Goal: Task Accomplishment & Management: Manage account settings

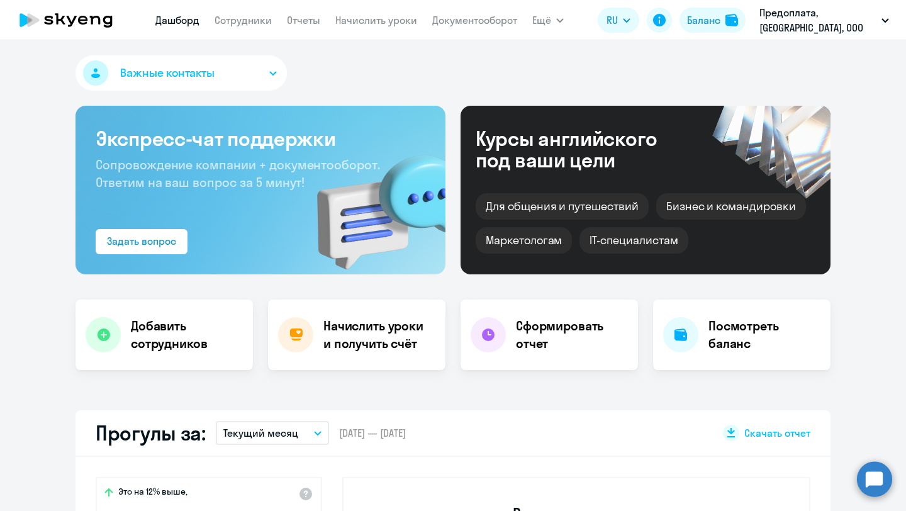
select select "30"
click at [708, 25] on div "Баланс" at bounding box center [703, 20] width 33 height 15
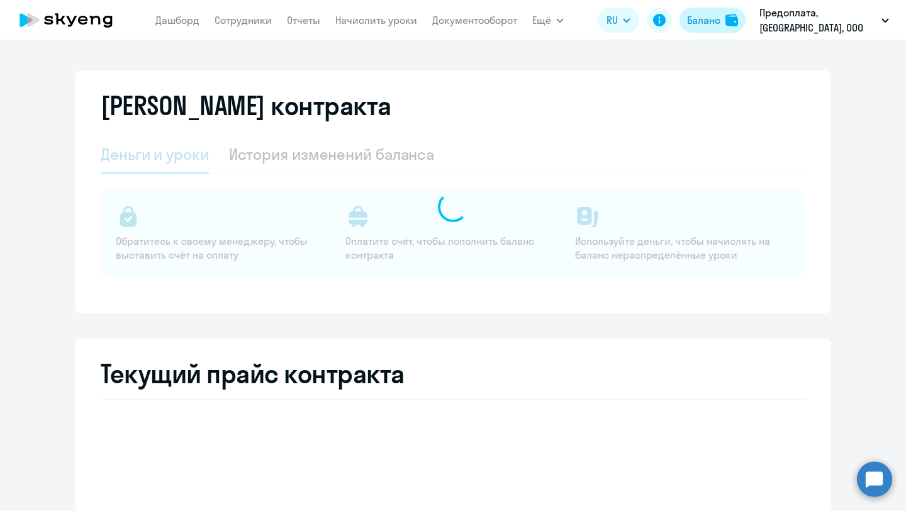
select select "english_adult_not_native_speaker_premium"
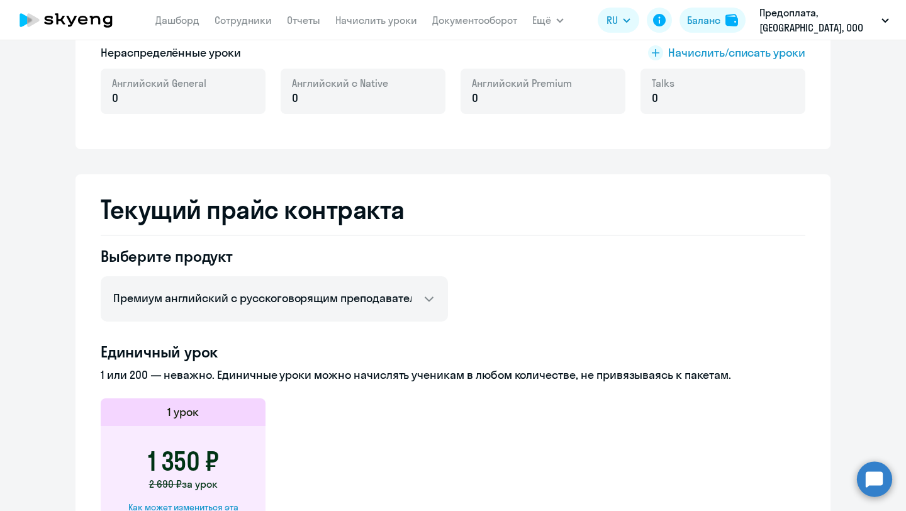
scroll to position [203, 0]
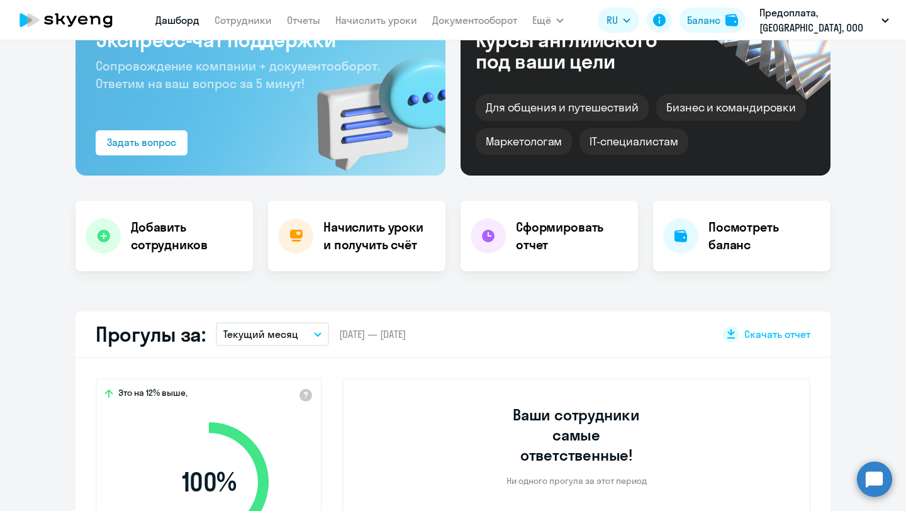
select select "30"
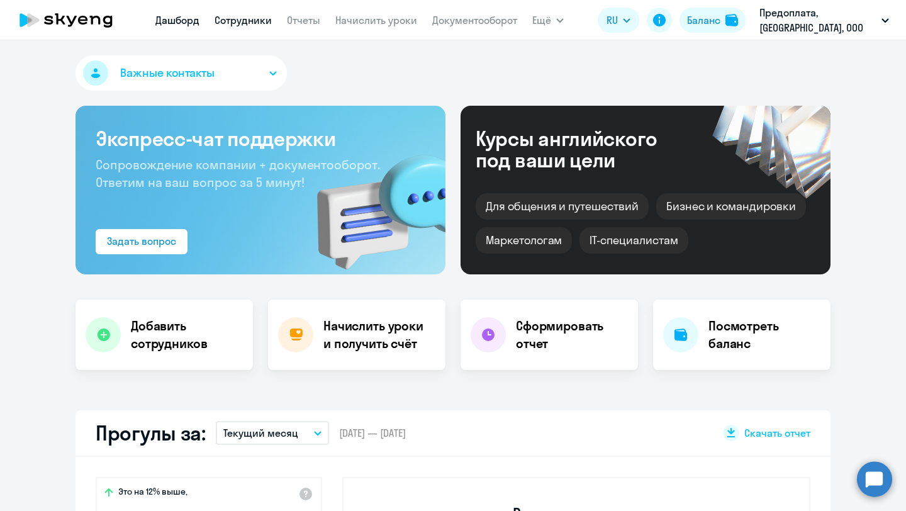
click at [253, 25] on link "Сотрудники" at bounding box center [243, 20] width 57 height 13
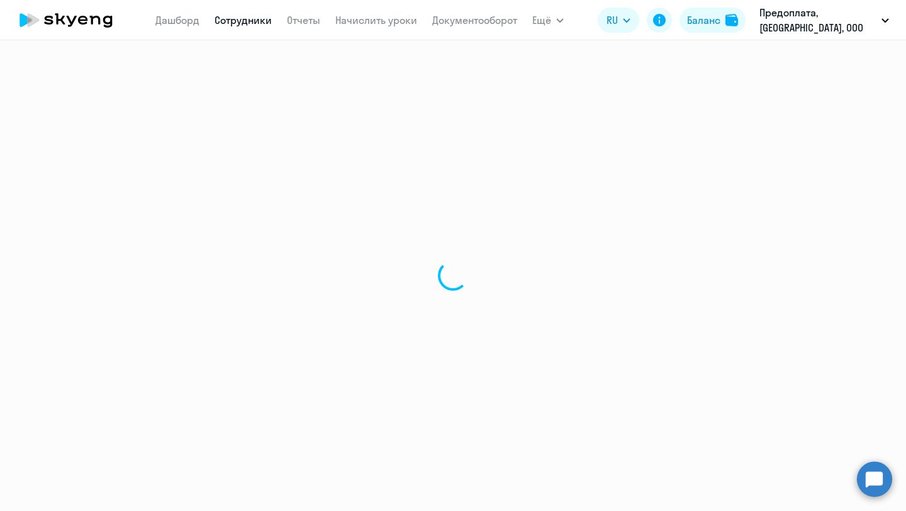
select select "30"
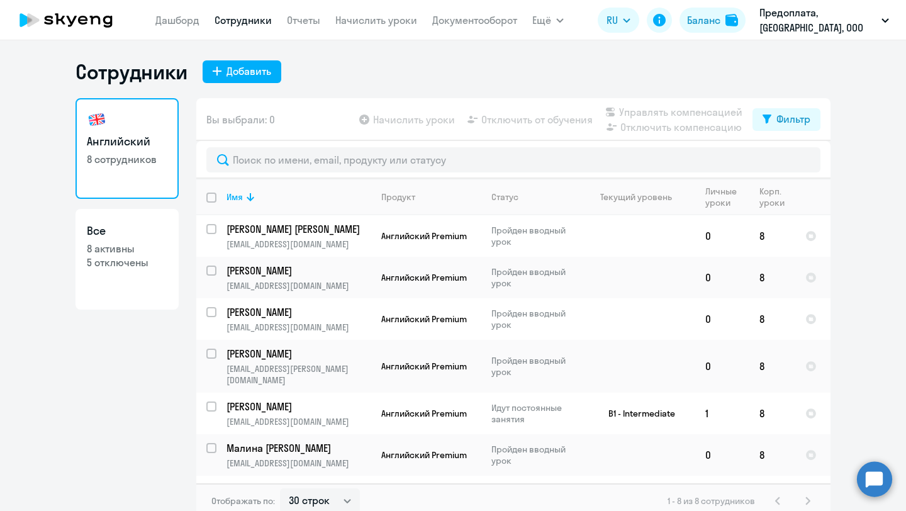
click at [302, 26] on app-menu-item-link "Отчеты" at bounding box center [303, 21] width 33 height 16
click at [368, 25] on link "Начислить уроки" at bounding box center [377, 20] width 82 height 13
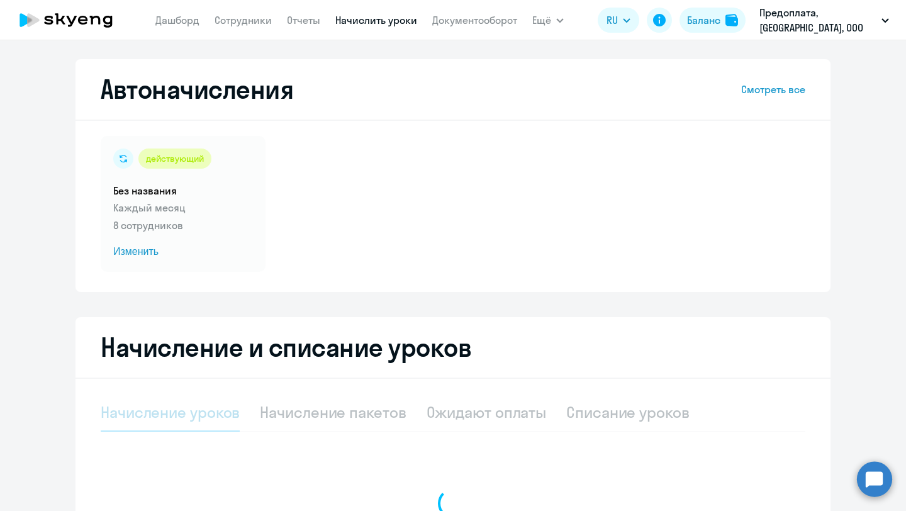
select select "10"
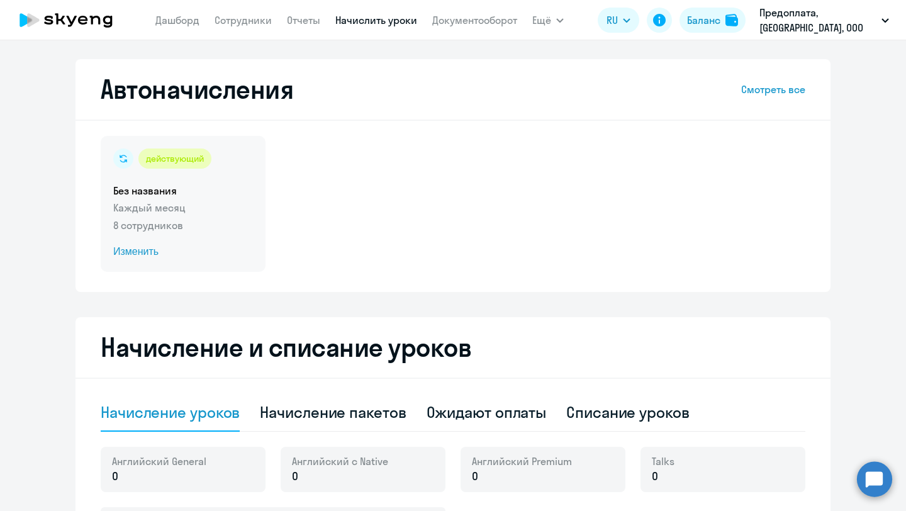
click at [212, 207] on p "Каждый месяц" at bounding box center [183, 207] width 140 height 15
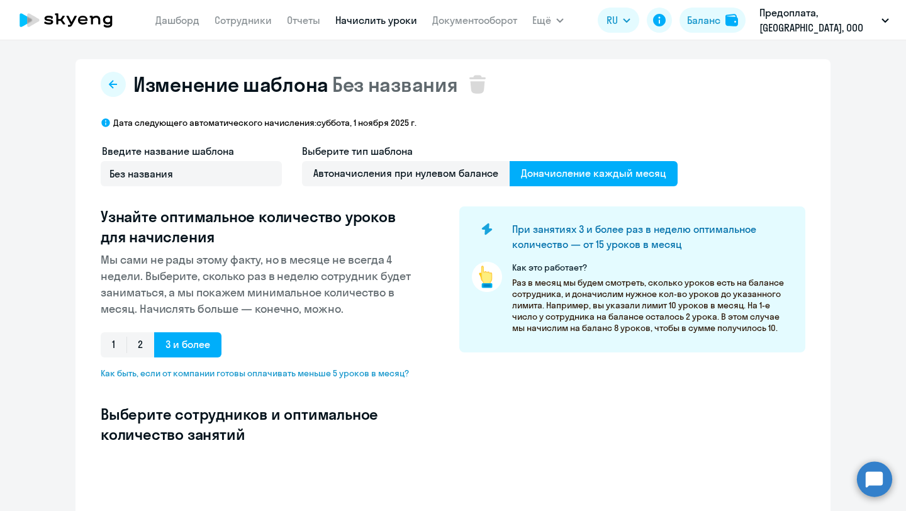
select select "10"
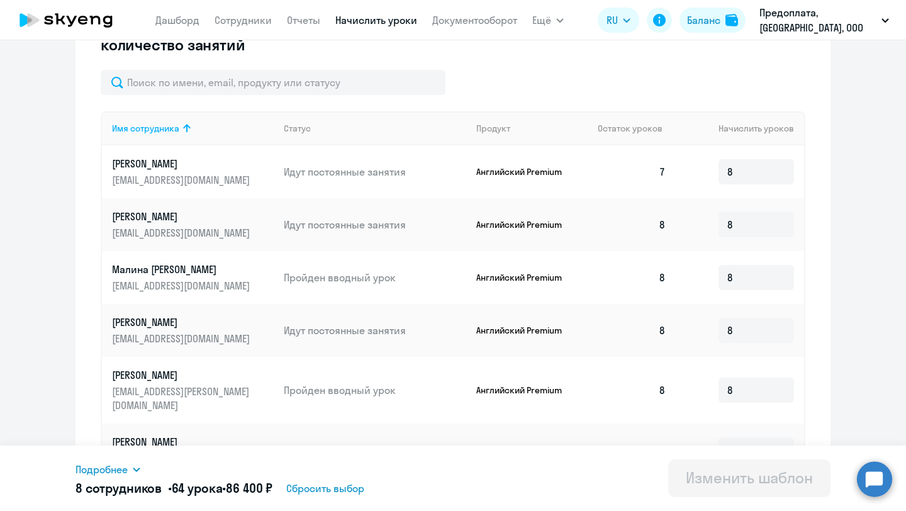
scroll to position [384, 0]
